Goal: Use online tool/utility: Use online tool/utility

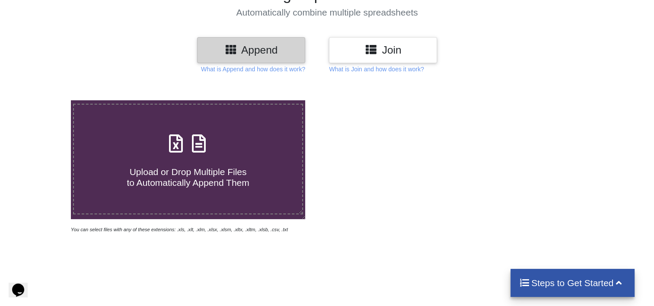
click at [175, 159] on h4 "Upload or Drop Multiple Files to Automatically Append Them" at bounding box center [188, 172] width 228 height 33
click at [45, 100] on input "Upload or Drop Multiple Files to Automatically Append Them" at bounding box center [45, 100] width 0 height 0
type input "C:\fakepath\Family Life Bank STMTENT BOOK ENQ2.xlsx"
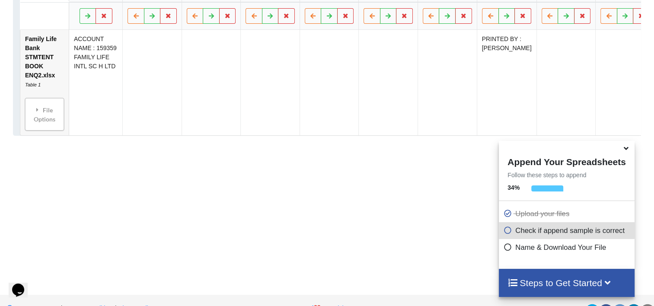
scroll to position [530, 0]
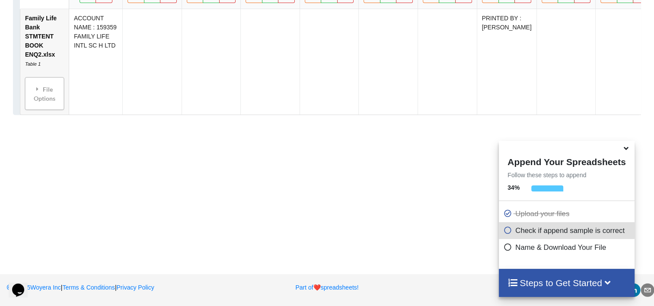
click at [626, 151] on icon at bounding box center [625, 147] width 9 height 8
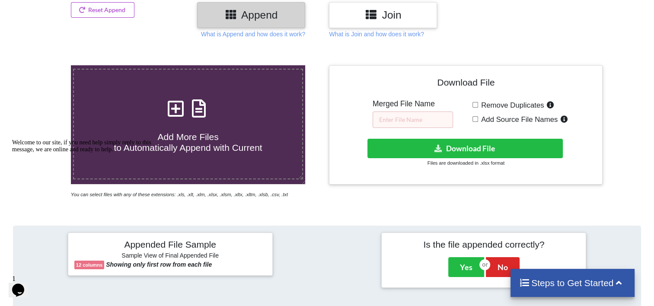
scroll to position [116, 0]
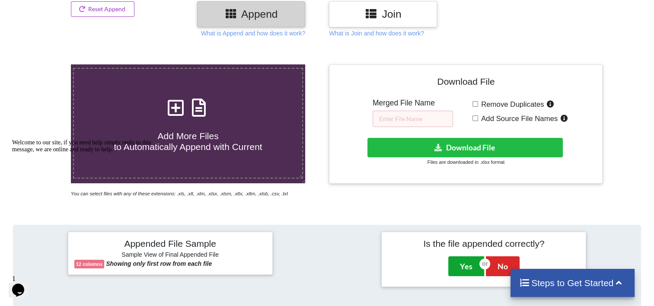
click at [467, 263] on button "Yes" at bounding box center [466, 266] width 36 height 20
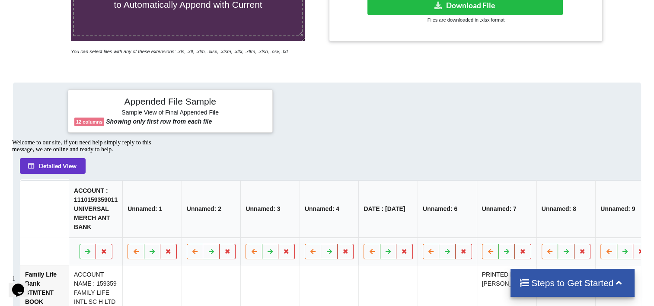
scroll to position [276, 0]
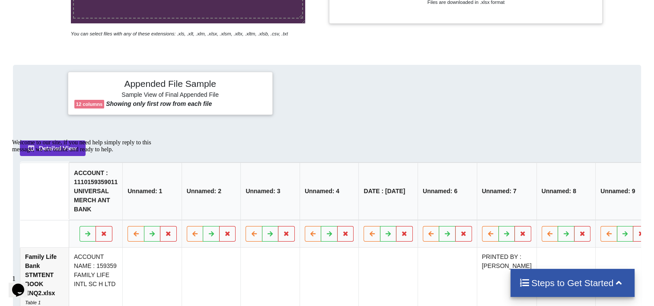
click at [12, 139] on icon "Chat attention grabber" at bounding box center [12, 139] width 0 height 0
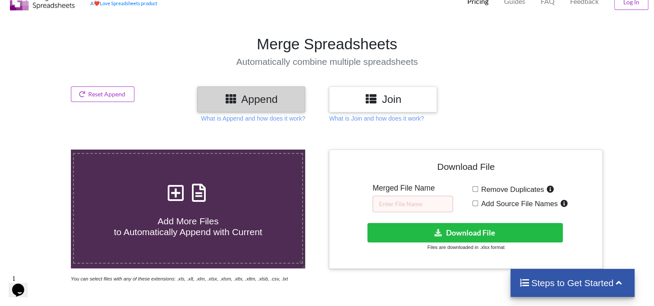
scroll to position [0, 0]
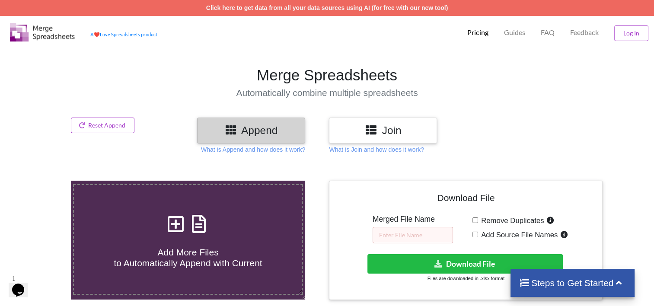
click at [356, 142] on div "Join" at bounding box center [383, 129] width 108 height 25
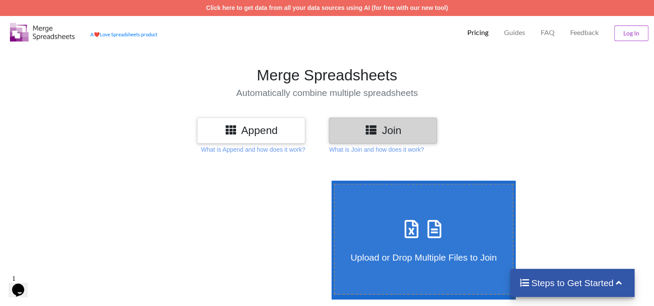
click at [267, 133] on h3 "Append" at bounding box center [250, 130] width 95 height 13
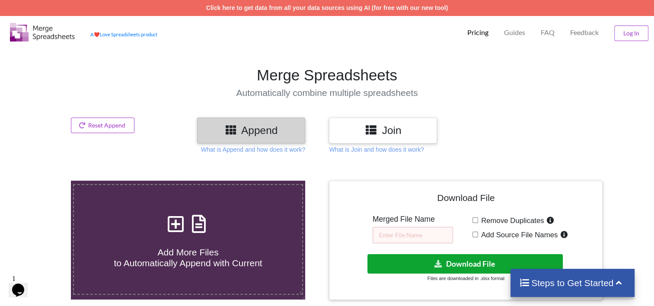
click at [435, 267] on icon at bounding box center [437, 263] width 9 height 6
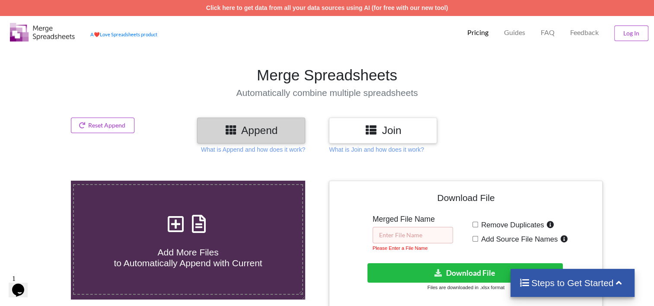
click at [406, 237] on input "text" at bounding box center [412, 235] width 80 height 16
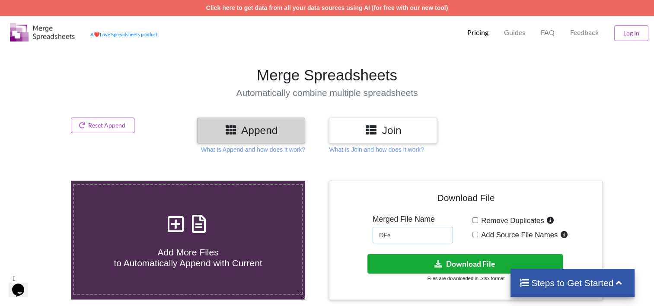
type input "DEe"
click at [416, 259] on button "Download File" at bounding box center [464, 263] width 195 height 19
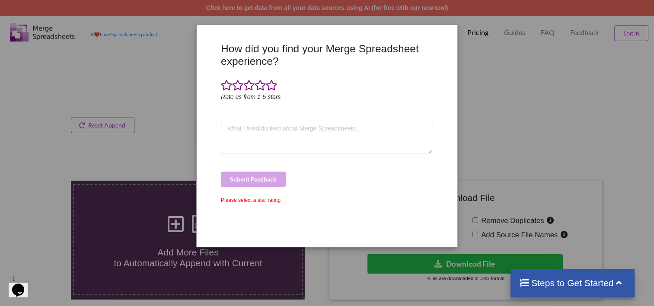
click at [82, 43] on div "How did you find your Merge Spreadsheet experience? Rate us from 1-5 stars Subm…" at bounding box center [327, 153] width 654 height 306
